Goal: Transaction & Acquisition: Purchase product/service

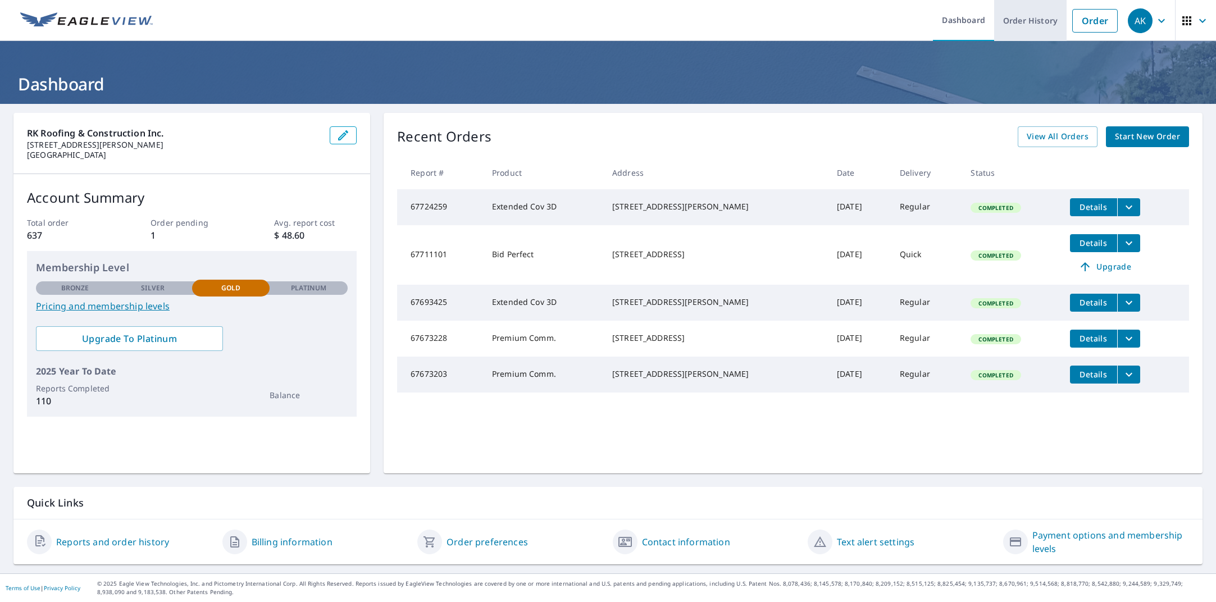
click at [1020, 21] on link "Order History" at bounding box center [1030, 20] width 72 height 41
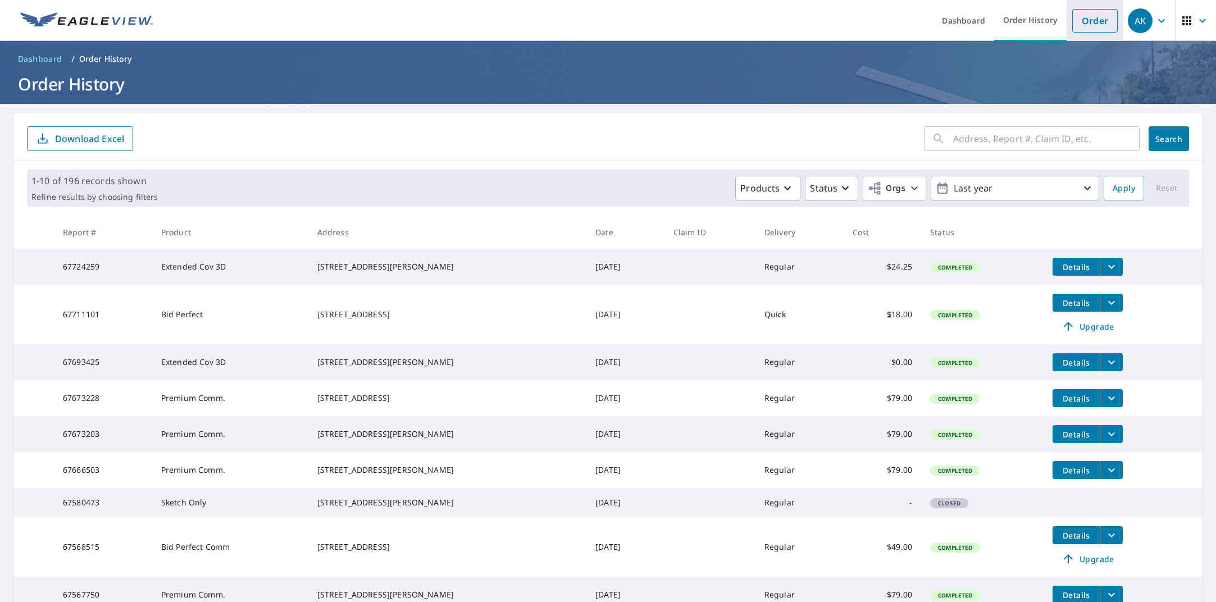
click at [1082, 21] on link "Order" at bounding box center [1094, 21] width 45 height 24
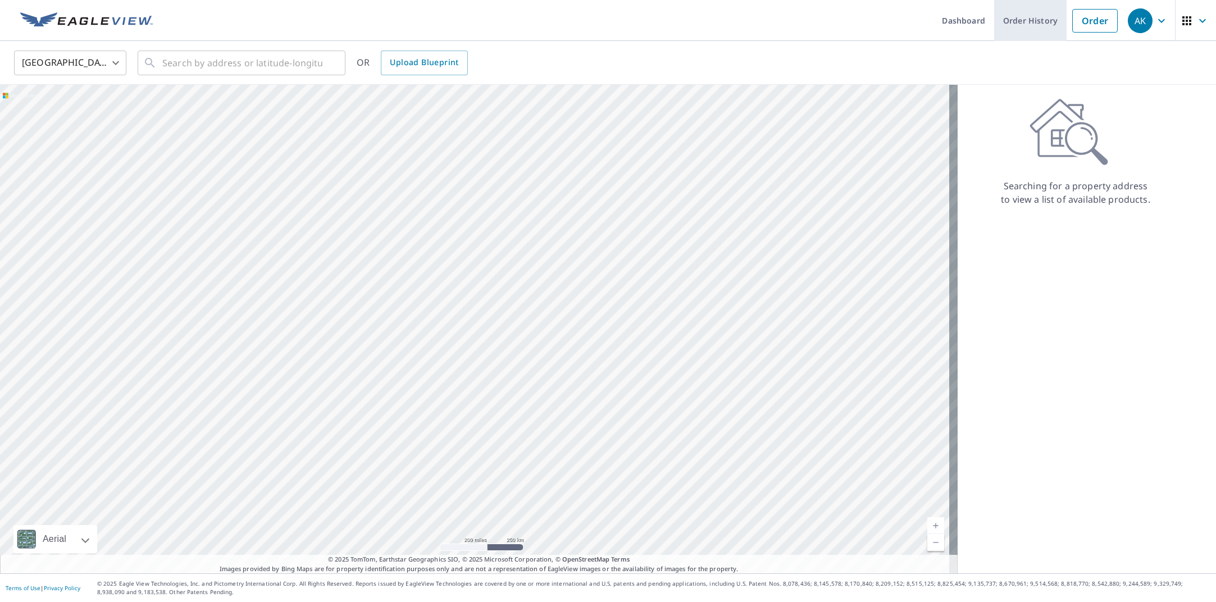
click at [1040, 13] on link "Order History" at bounding box center [1030, 20] width 72 height 41
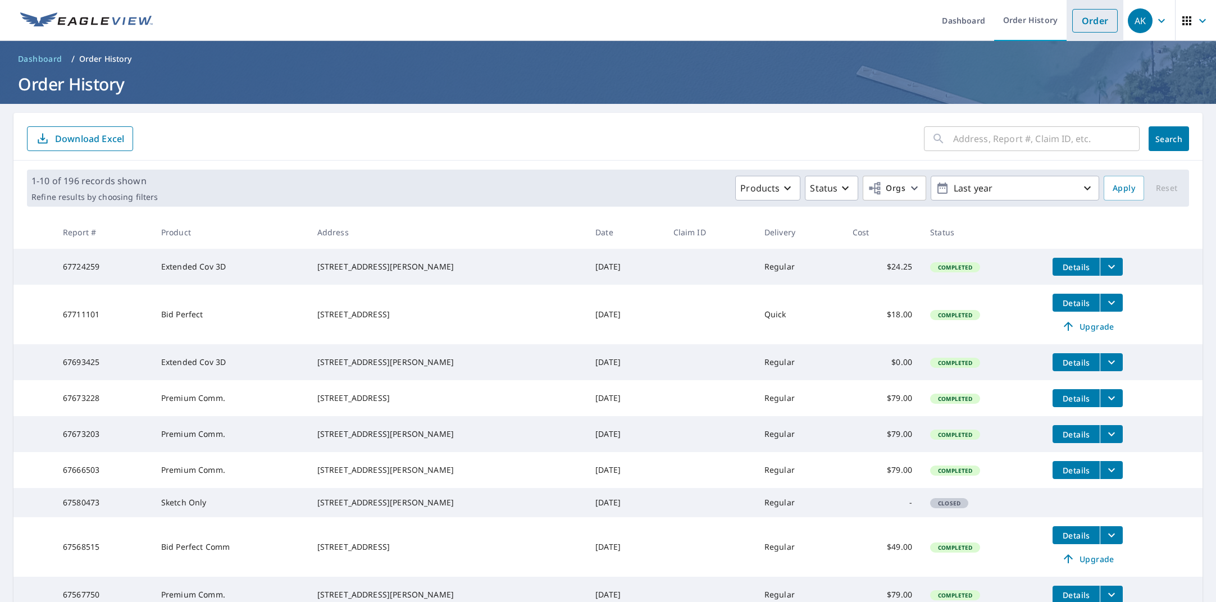
click at [1076, 29] on link "Order" at bounding box center [1094, 21] width 45 height 24
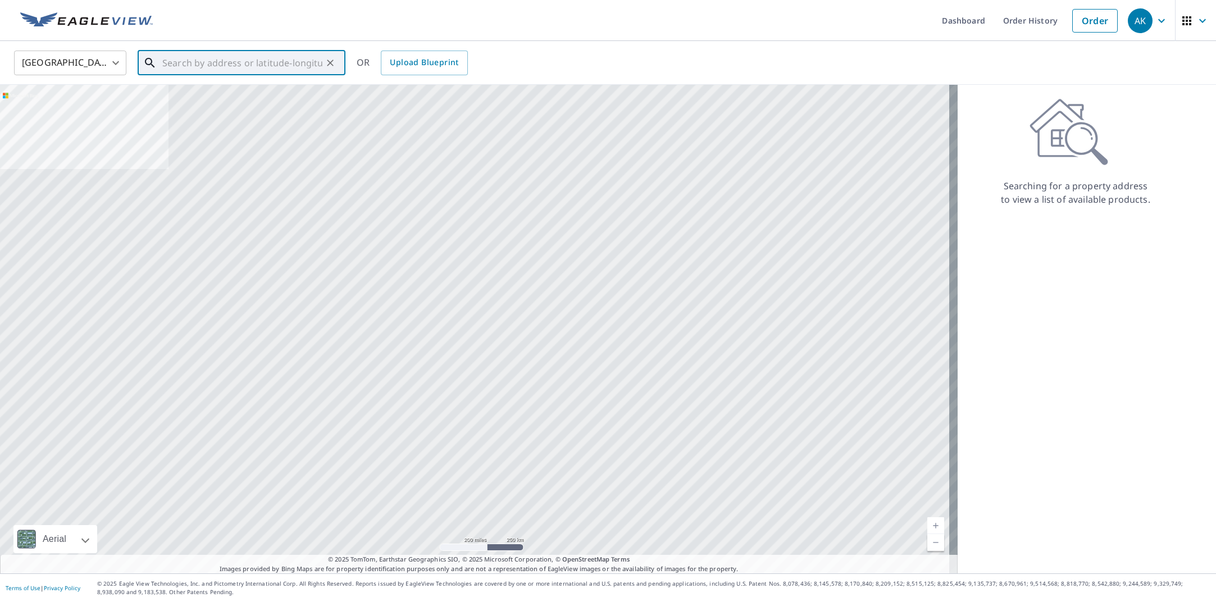
click at [277, 67] on input "text" at bounding box center [242, 62] width 160 height 31
paste input "[STREET_ADDRESS]"
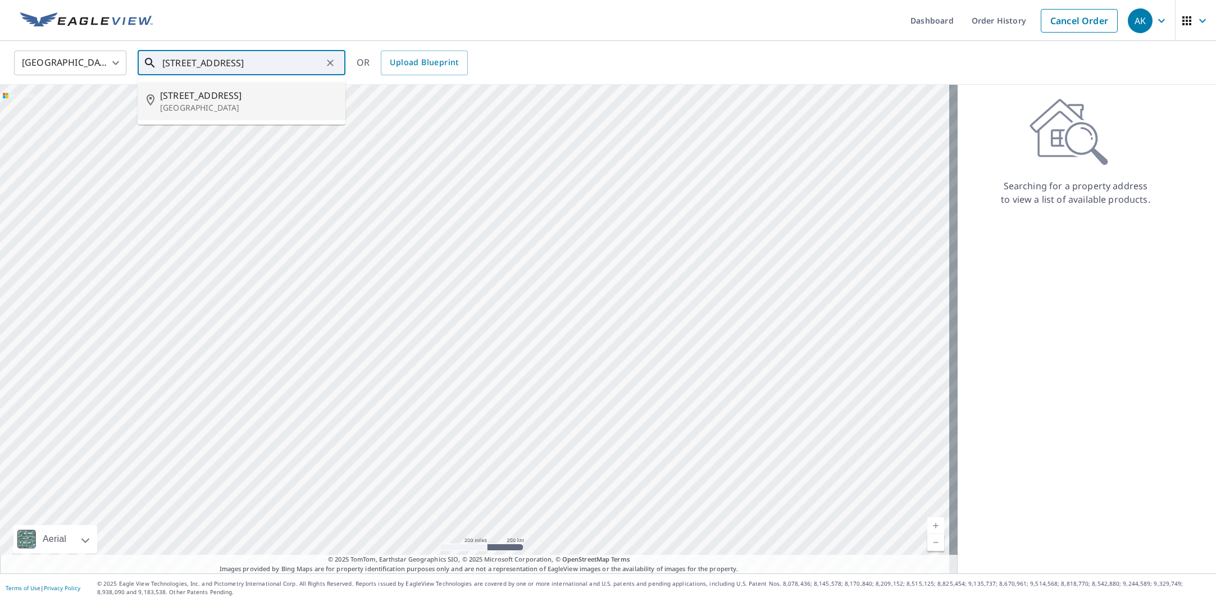
click at [262, 103] on p "[GEOGRAPHIC_DATA]" at bounding box center [248, 107] width 176 height 11
type input "[STREET_ADDRESS]"
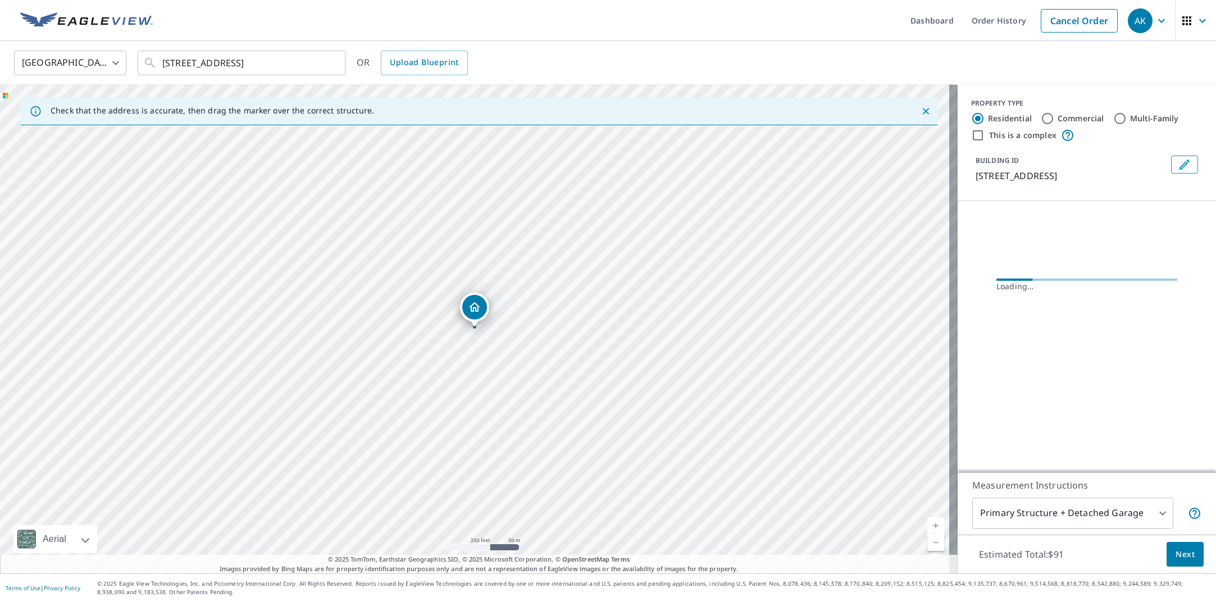
click at [929, 525] on link "Current Level 17, Zoom In" at bounding box center [935, 525] width 17 height 17
click at [929, 525] on link "Current Level 18, Zoom In" at bounding box center [935, 525] width 17 height 17
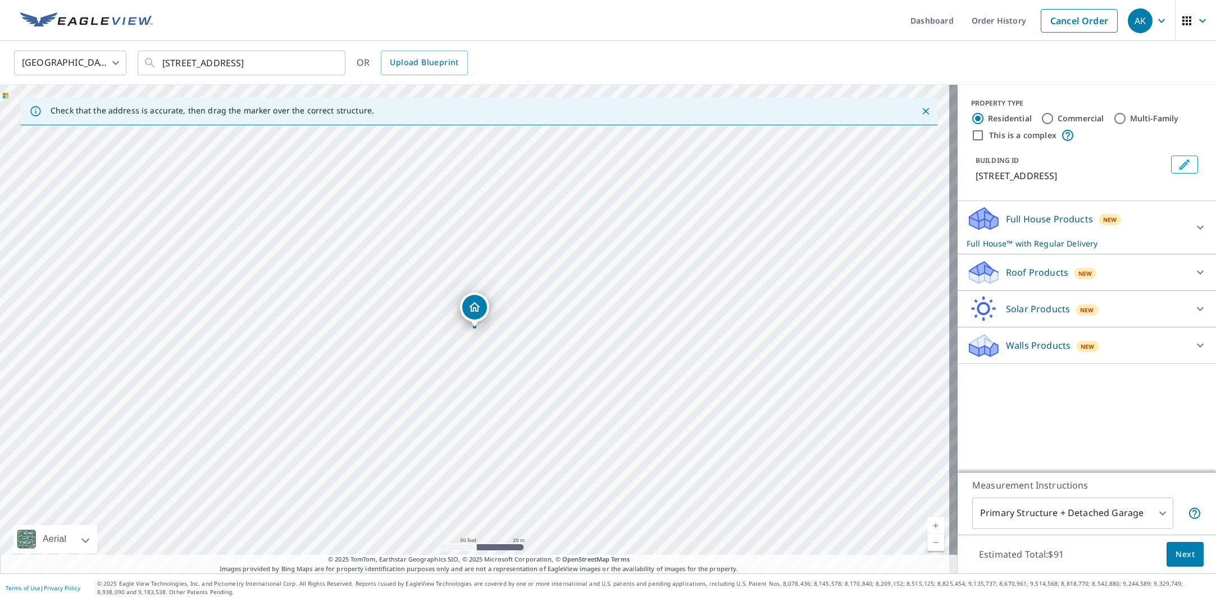
click at [929, 528] on link "Current Level 19, Zoom In" at bounding box center [935, 525] width 17 height 17
click at [1175, 276] on div "Roof Products New" at bounding box center [1076, 272] width 220 height 26
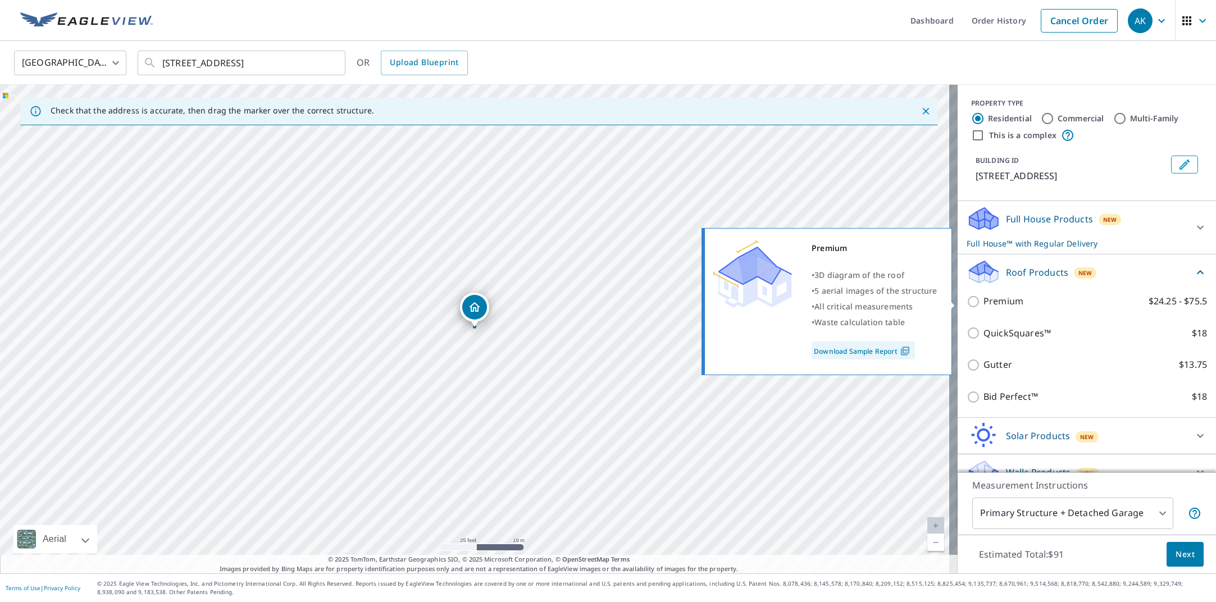
click at [1043, 307] on label "Premium $24.25 - $75.5" at bounding box center [1094, 301] width 223 height 14
click at [983, 307] on input "Premium $24.25 - $75.5" at bounding box center [974, 301] width 17 height 13
checkbox input "true"
checkbox input "false"
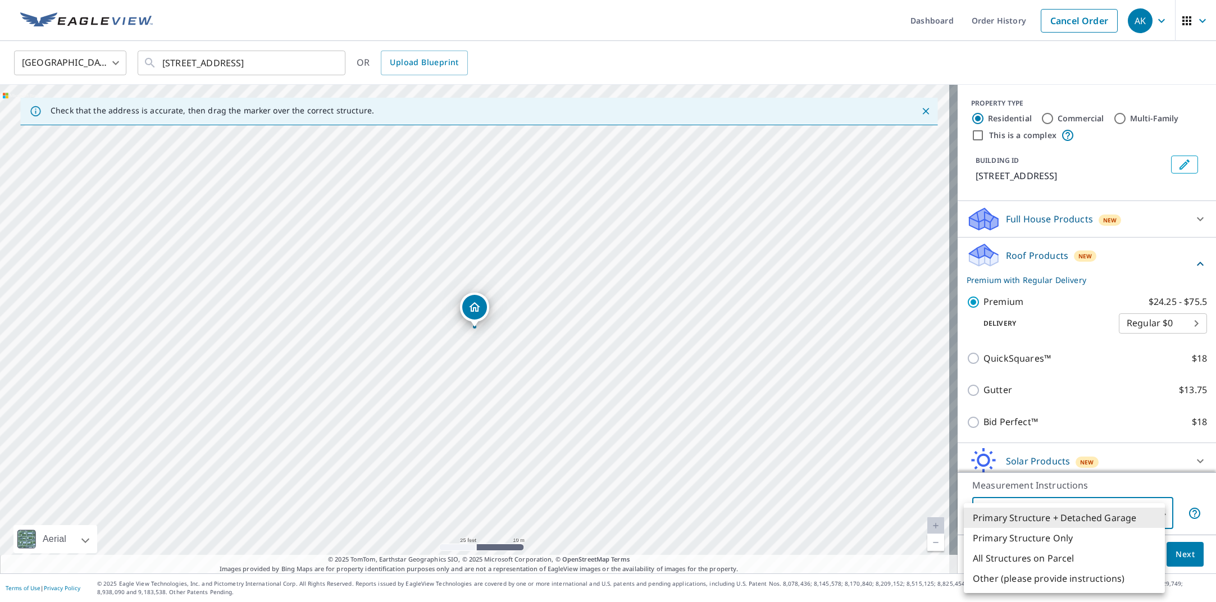
click at [1070, 511] on body "AK AK Dashboard Order History Cancel Order AK [GEOGRAPHIC_DATA] [GEOGRAPHIC_DAT…" at bounding box center [608, 301] width 1216 height 602
click at [1080, 562] on li "All Structures on Parcel" at bounding box center [1064, 558] width 201 height 20
type input "3"
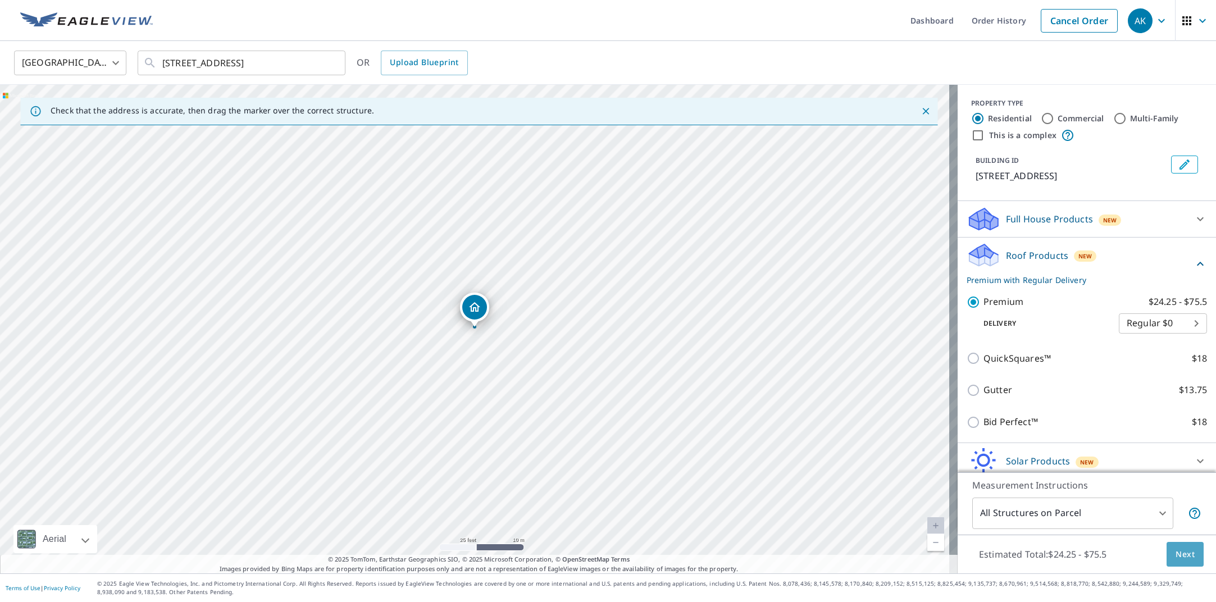
click at [1187, 558] on button "Next" at bounding box center [1184, 554] width 37 height 25
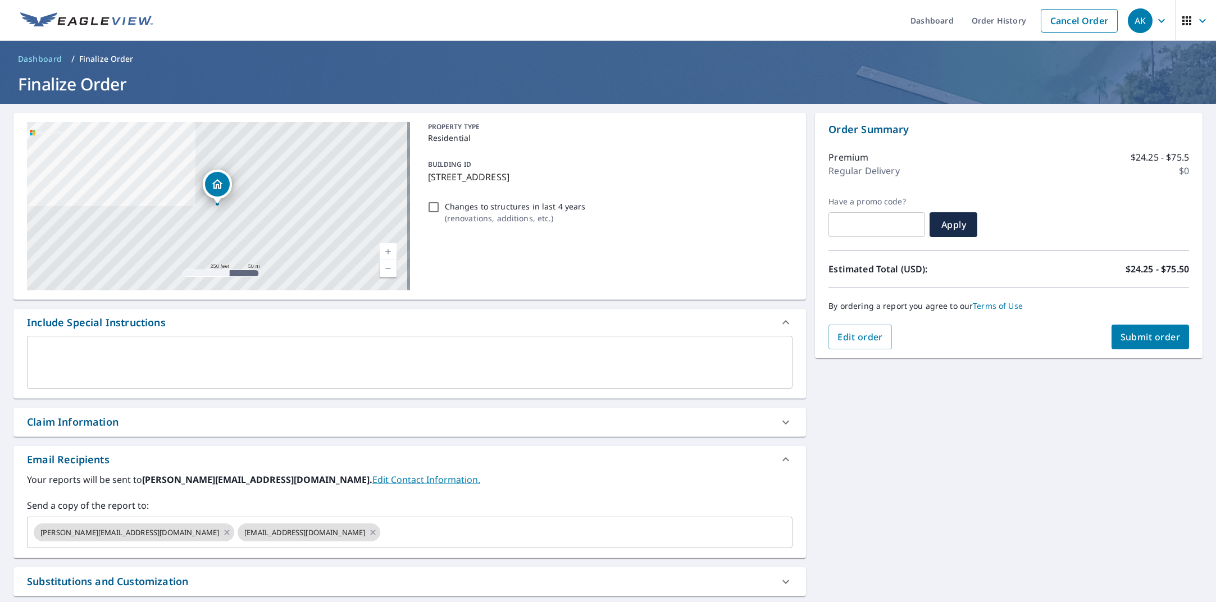
click at [1156, 337] on span "Submit order" at bounding box center [1150, 337] width 60 height 12
